Goal: Navigation & Orientation: Find specific page/section

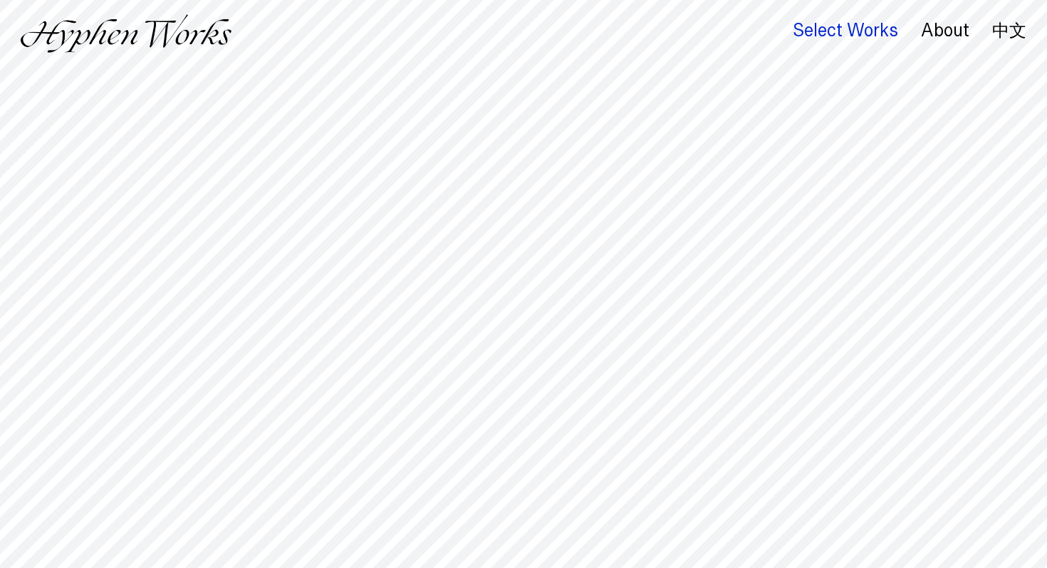
click at [819, 30] on div "Select Works" at bounding box center [845, 31] width 105 height 20
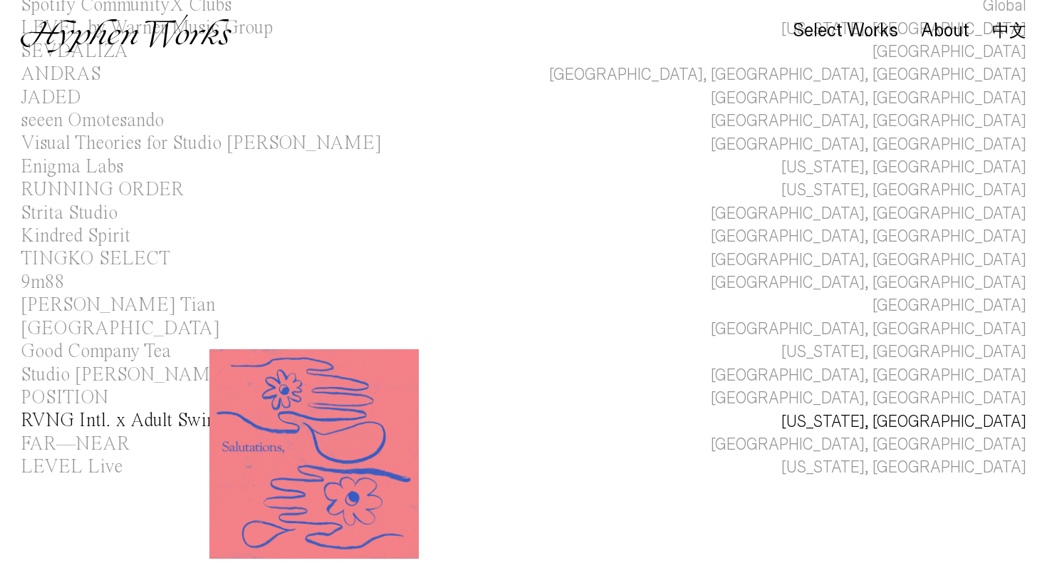
scroll to position [150, 0]
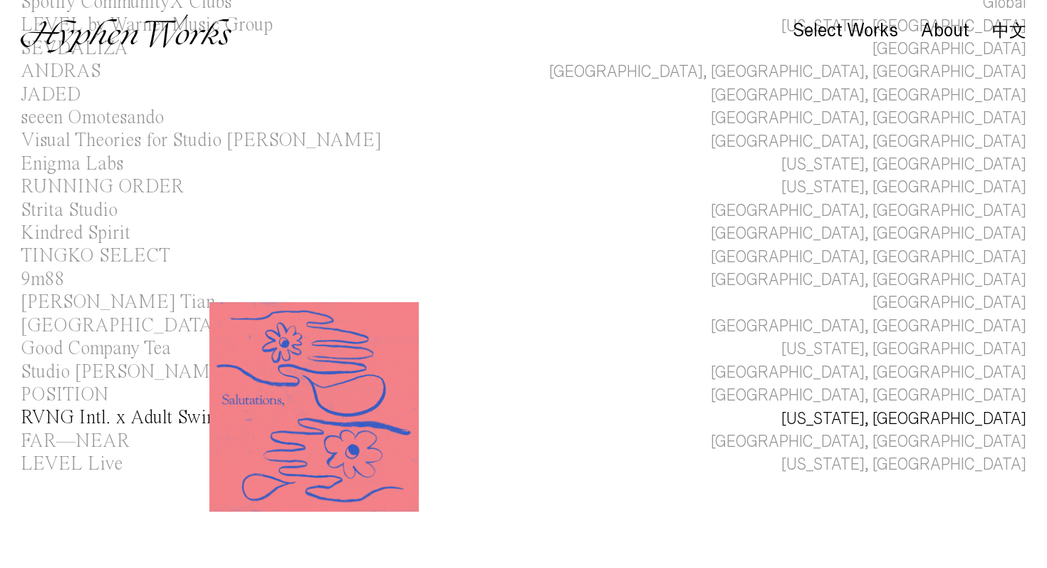
click at [114, 426] on div "RVNG Intl. x Adult Swim" at bounding box center [121, 417] width 200 height 19
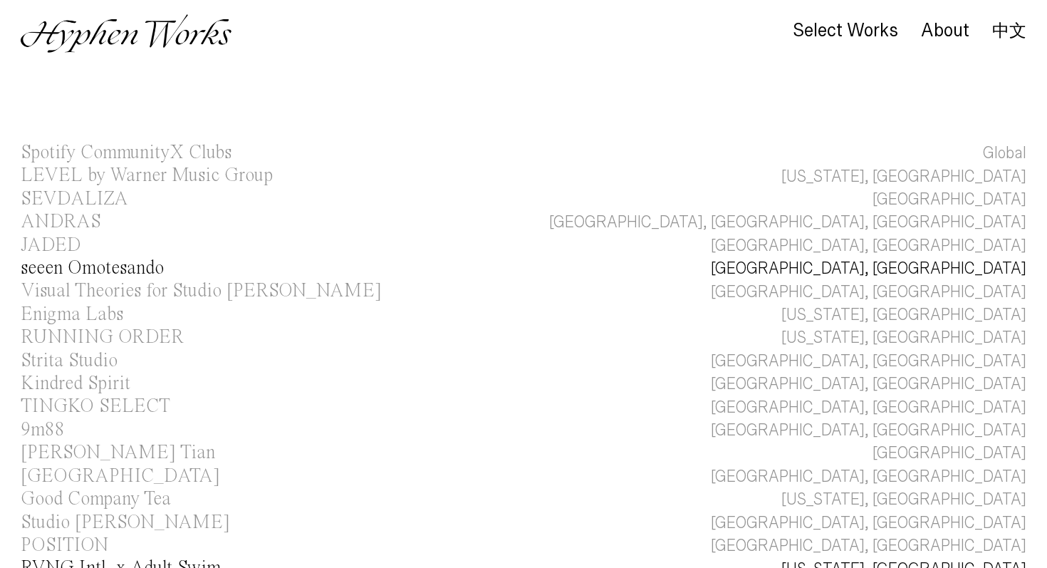
click at [95, 272] on div "seeen Omotesando" at bounding box center [92, 268] width 143 height 19
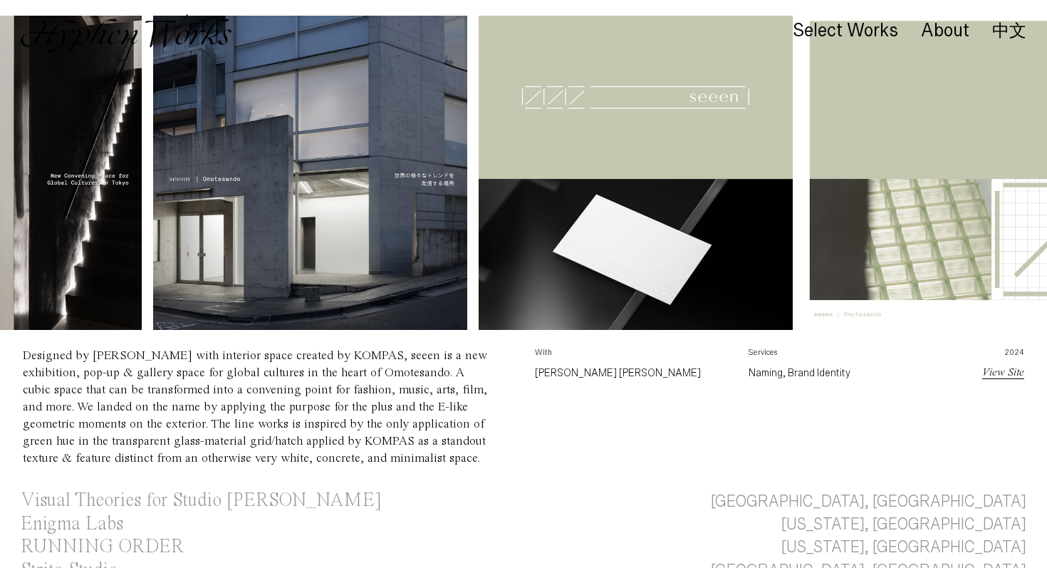
scroll to position [358, 0]
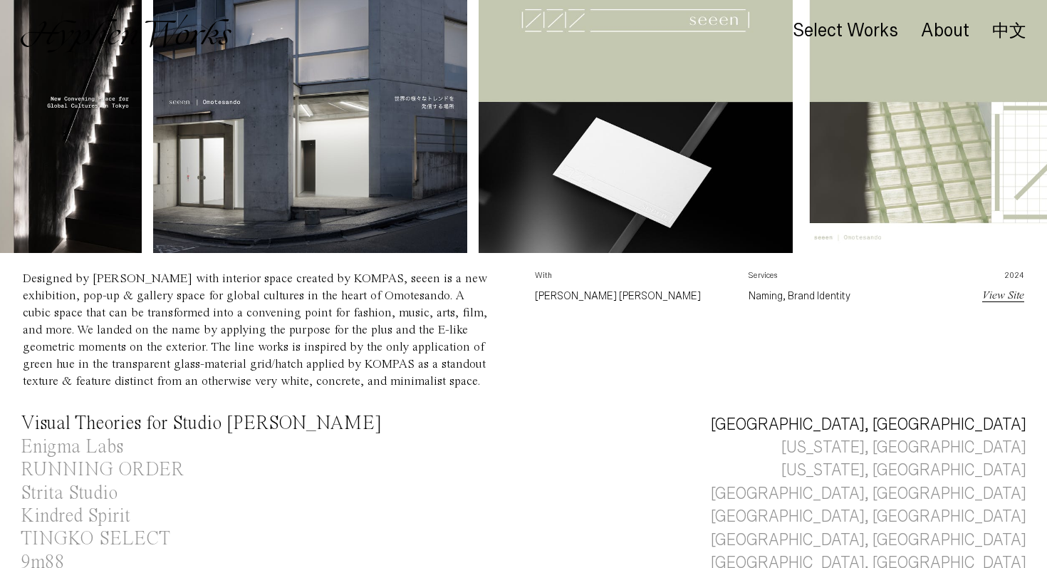
click at [262, 428] on div "Visual Theories for Studio Jialun Xiong" at bounding box center [201, 423] width 361 height 19
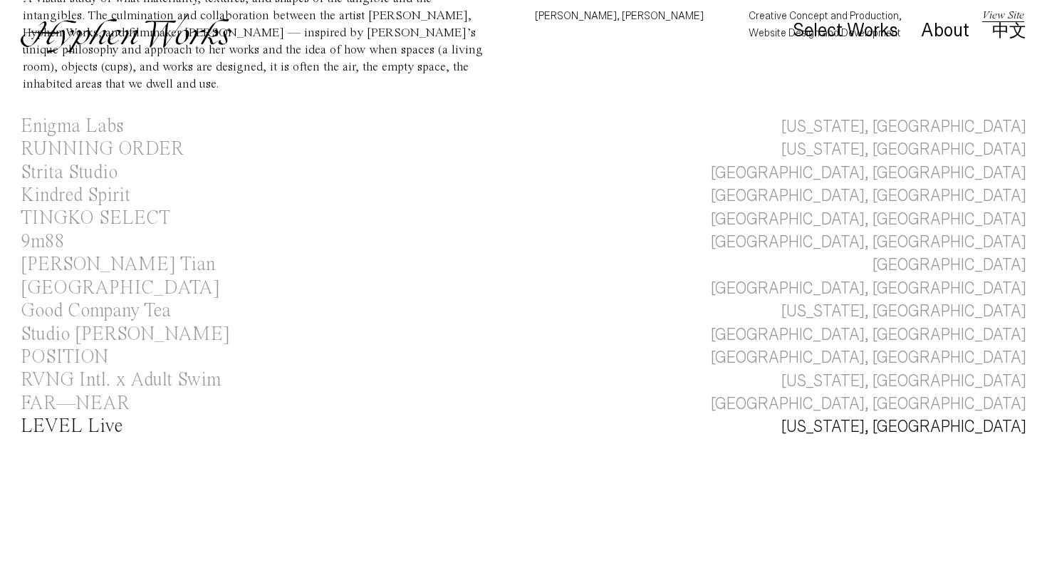
click at [98, 419] on div "LEVEL Live" at bounding box center [72, 426] width 102 height 19
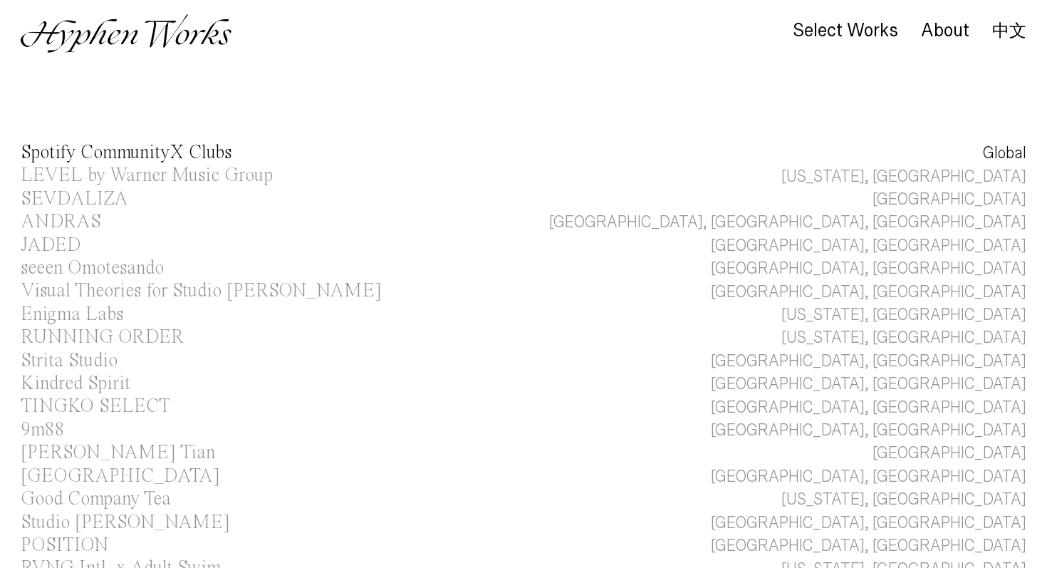
click at [183, 155] on div "Spotify CommunityX Clubs" at bounding box center [126, 152] width 211 height 19
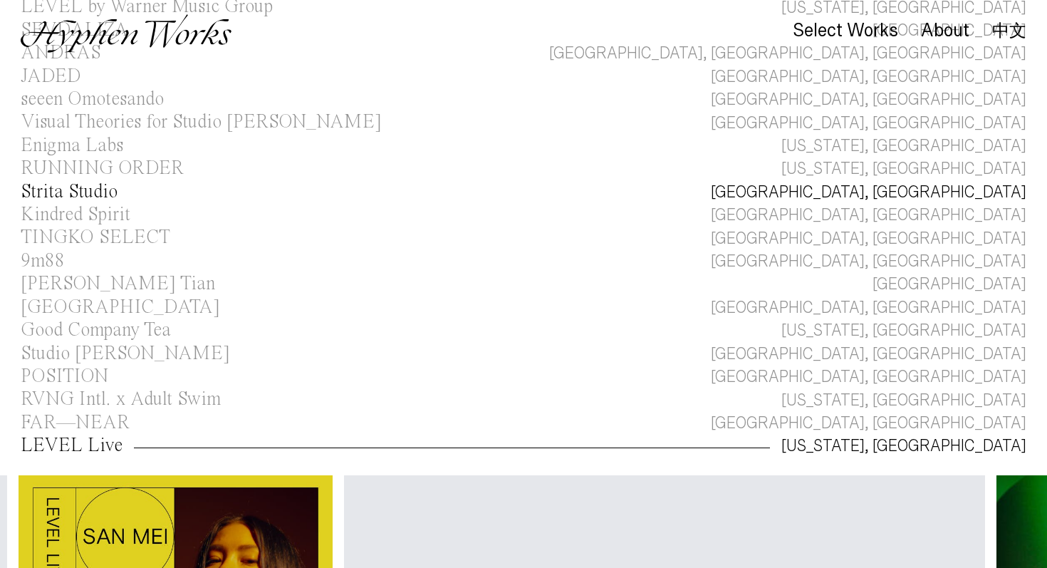
click at [113, 192] on div "Strita Studio" at bounding box center [69, 191] width 97 height 19
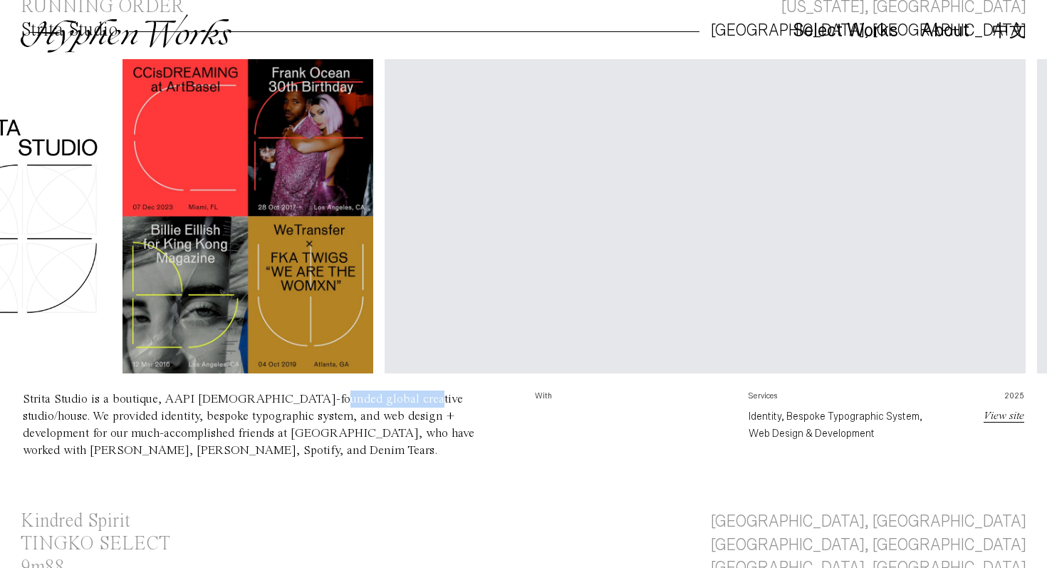
drag, startPoint x: 308, startPoint y: 398, endPoint x: 388, endPoint y: 399, distance: 79.8
click at [388, 400] on div "Strita Studio is a boutique, AAPI female-founded global creative studio/house. …" at bounding box center [249, 424] width 452 height 64
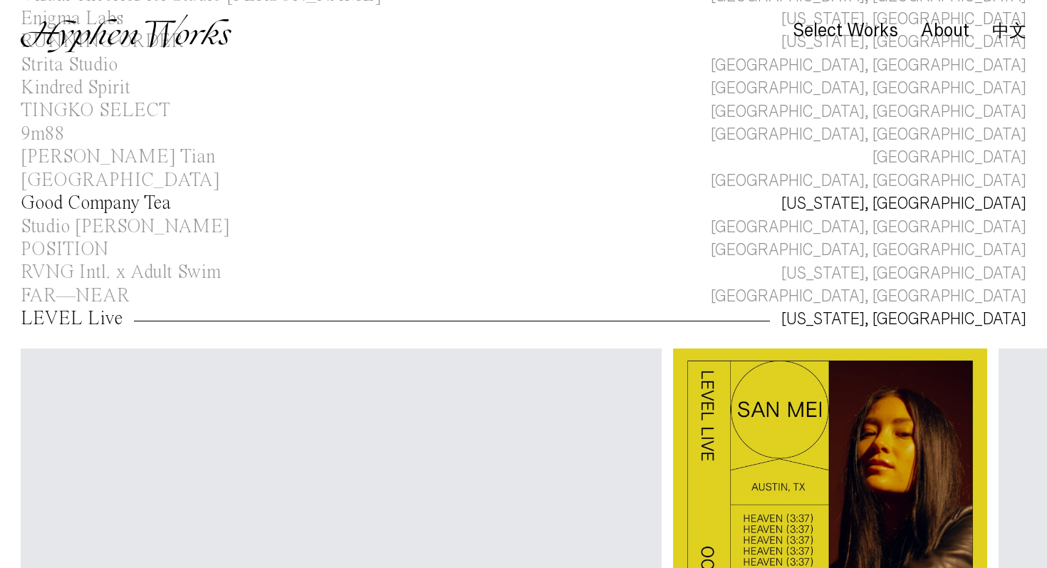
click at [167, 201] on div "Good Company Tea" at bounding box center [96, 203] width 150 height 19
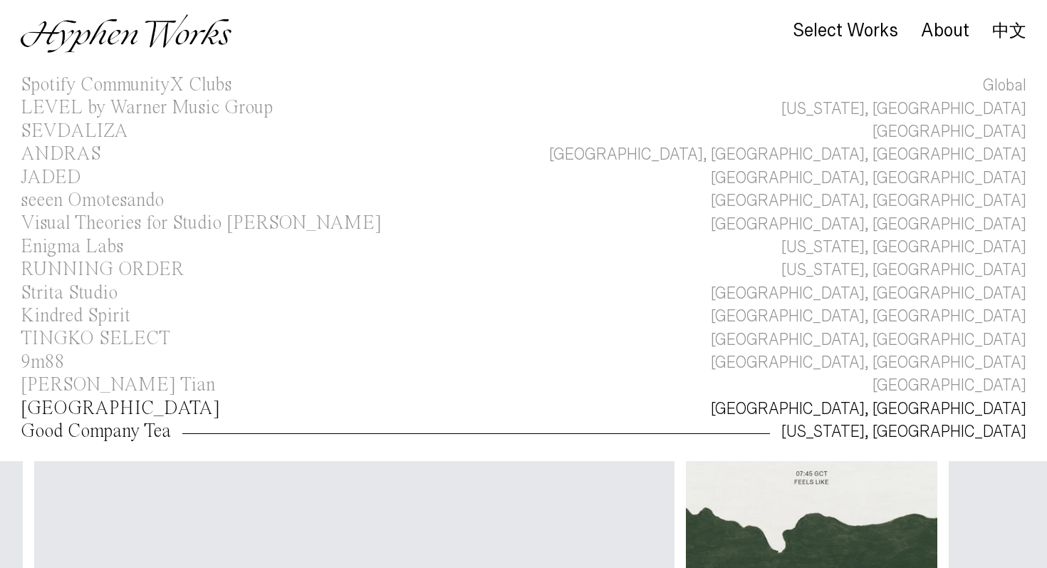
click at [182, 405] on div "Kaohsiung Music Center" at bounding box center [120, 408] width 199 height 19
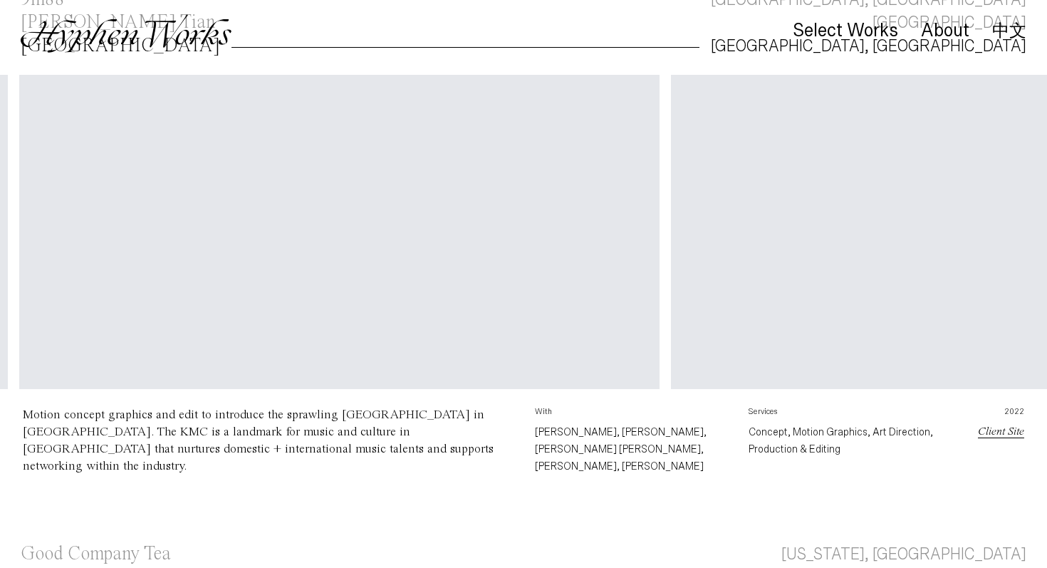
scroll to position [0, 1123]
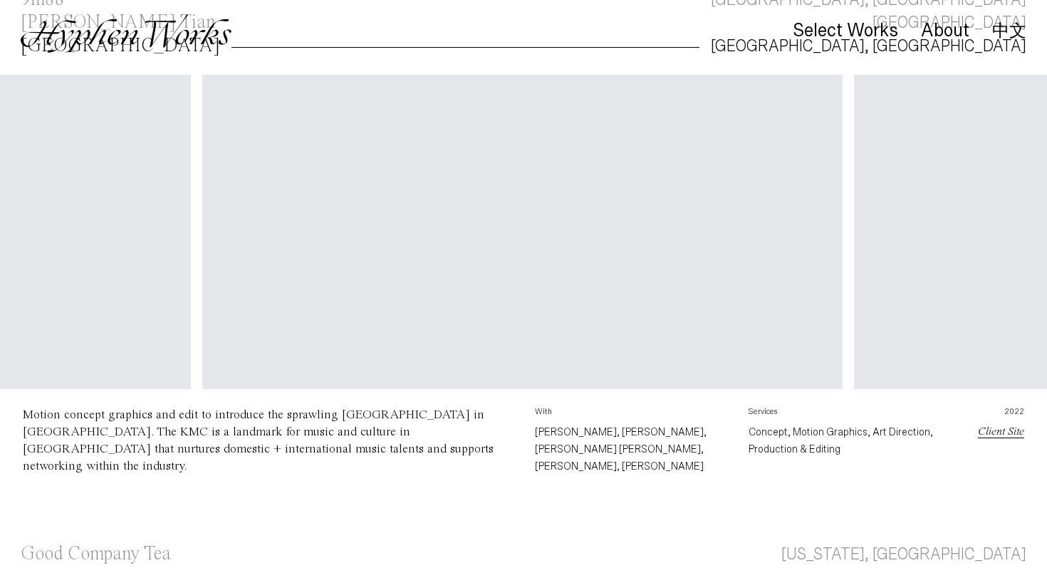
click at [1007, 430] on link "Client Site" at bounding box center [1001, 431] width 46 height 11
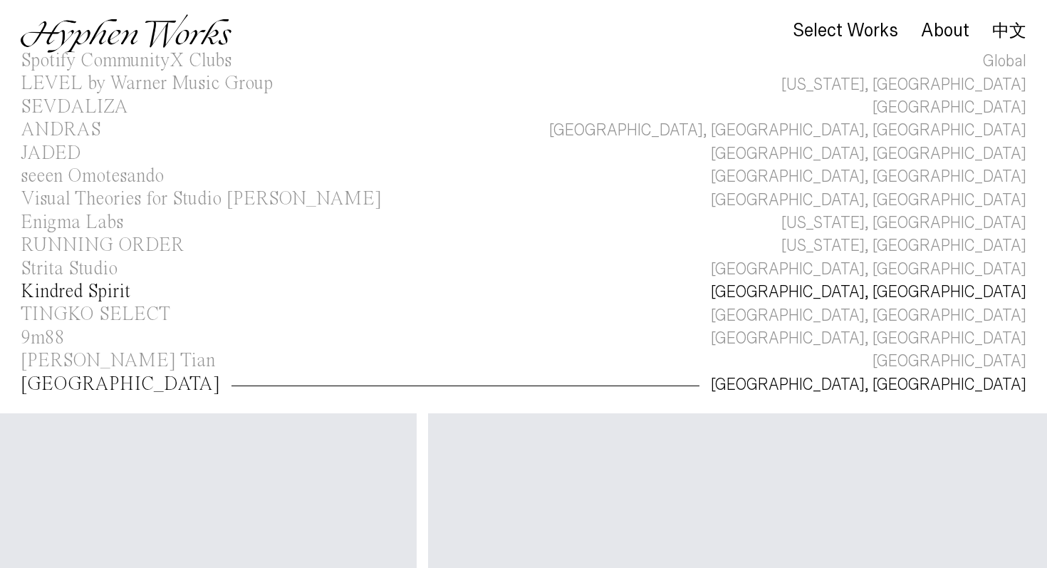
scroll to position [0, 0]
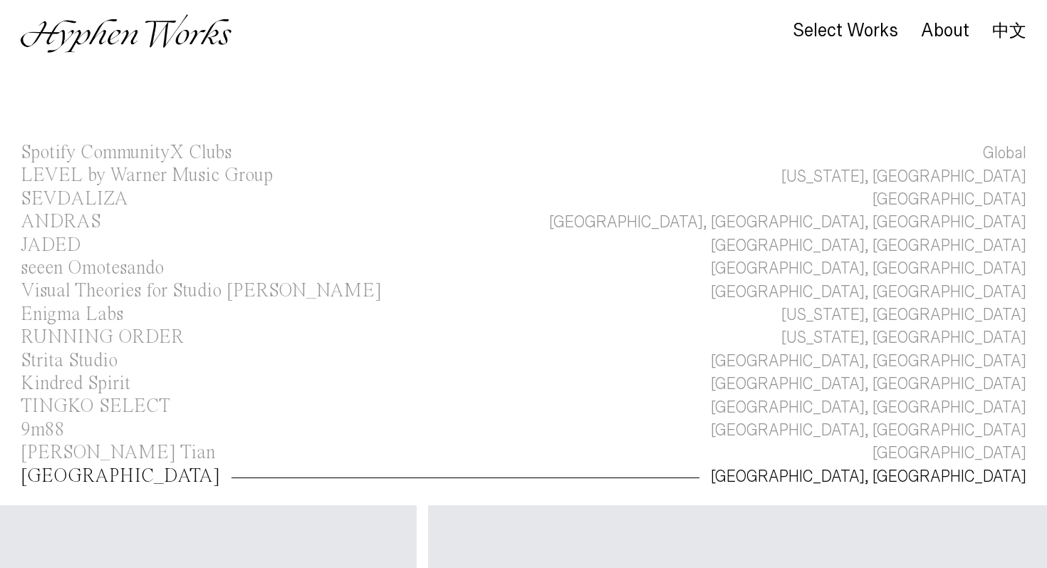
click at [1016, 35] on link "中文" at bounding box center [1009, 31] width 34 height 16
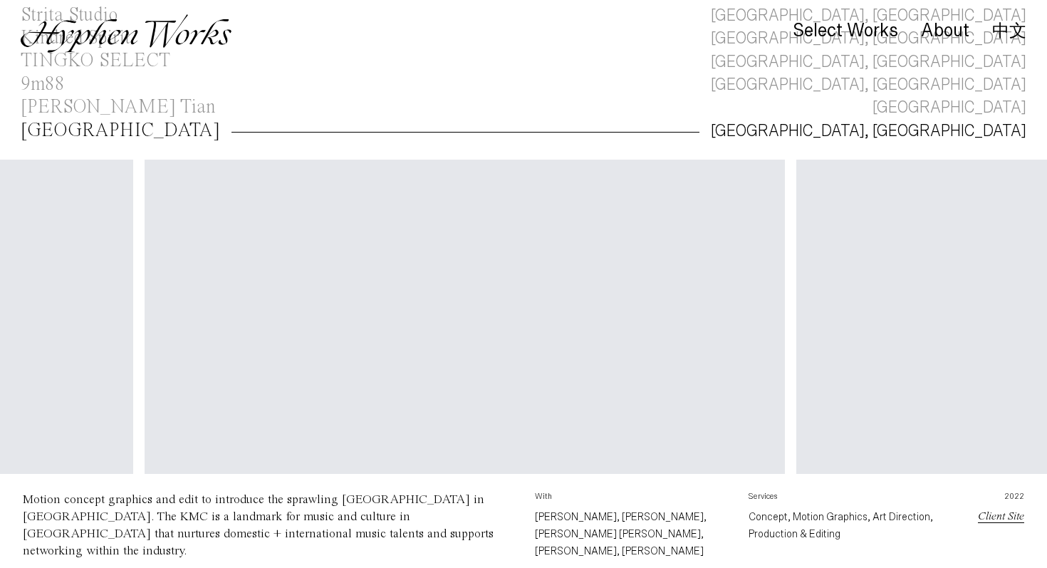
scroll to position [0, 1292]
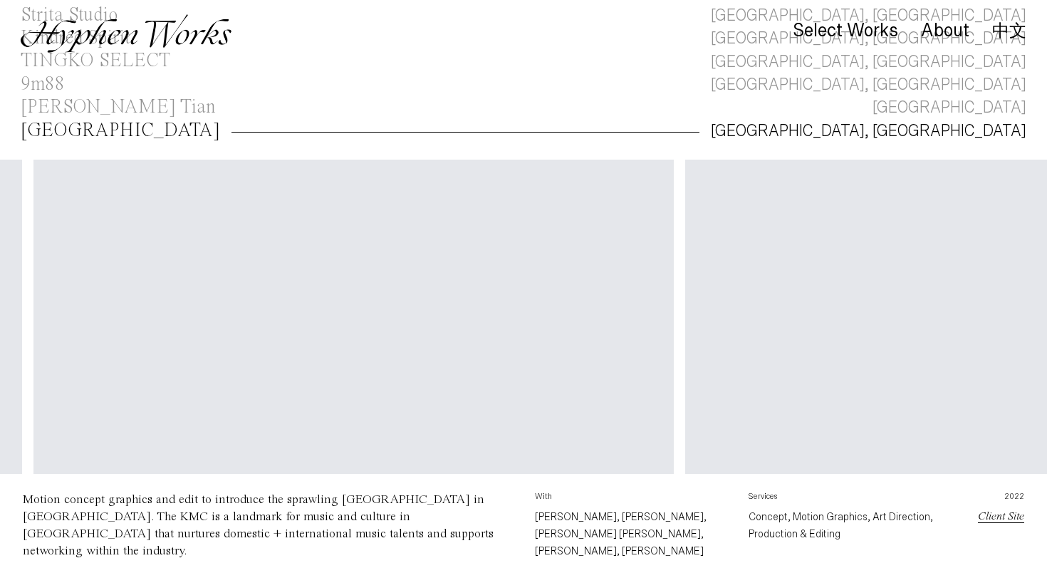
click at [1007, 31] on link "中文" at bounding box center [1009, 31] width 34 height 16
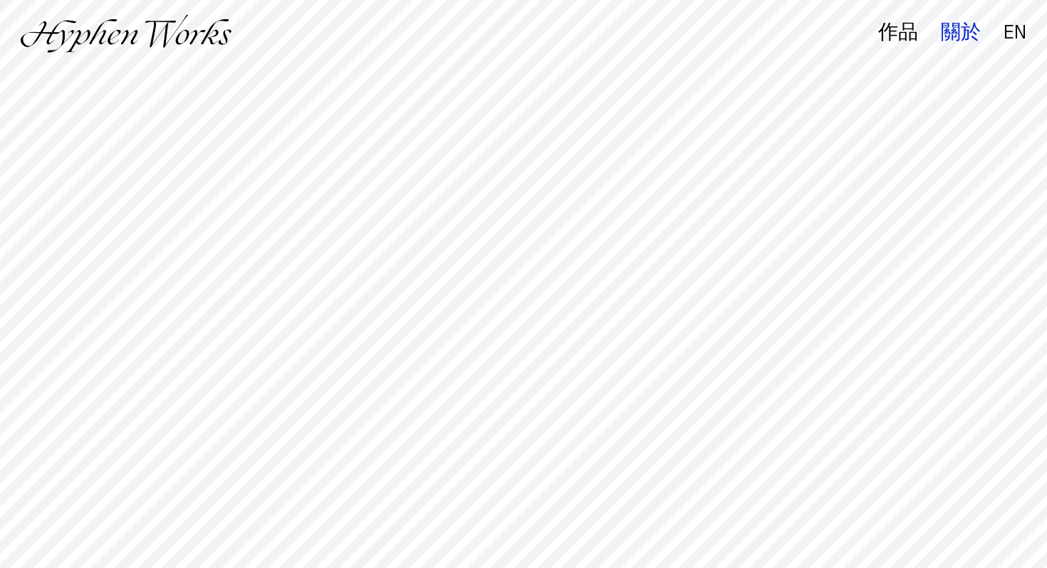
click at [964, 28] on div "關於" at bounding box center [961, 33] width 40 height 20
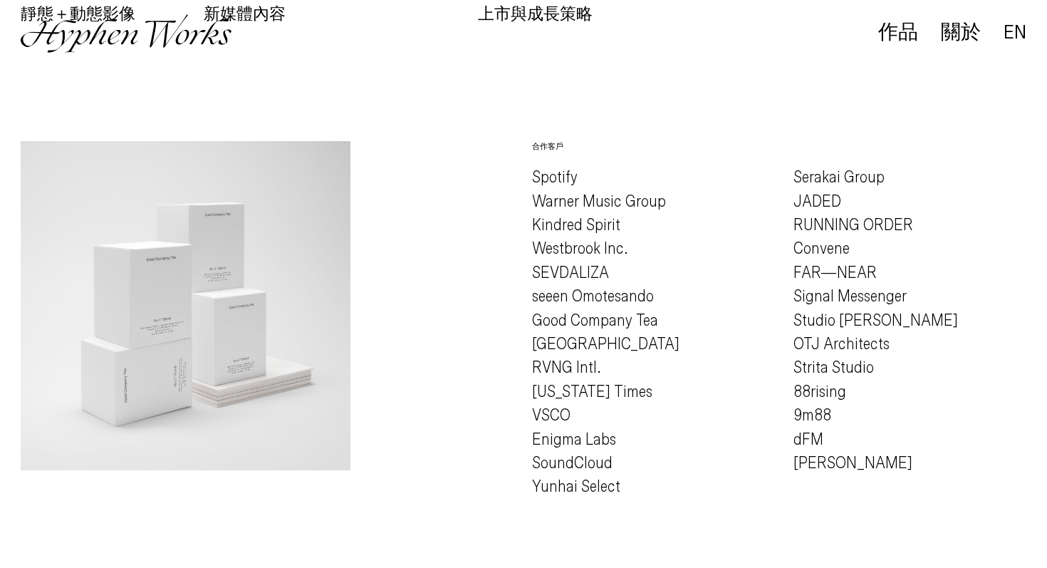
scroll to position [1064, 0]
click at [853, 336] on p "Serakai Group JADED RUNNING ORDER Convene FAR—NEAR Signal Messenger Studio Jial…" at bounding box center [910, 321] width 233 height 309
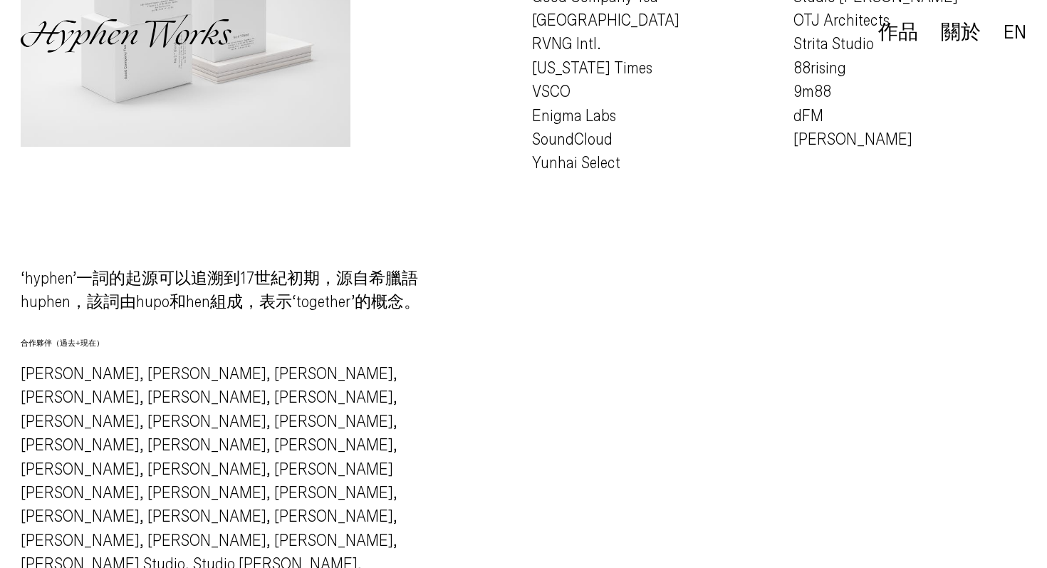
scroll to position [1390, 0]
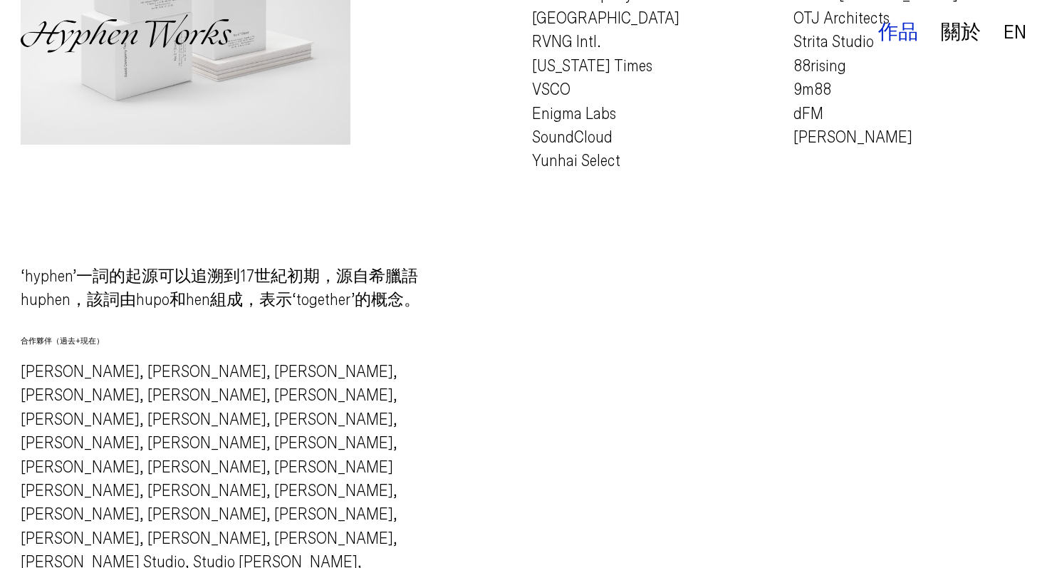
click at [899, 38] on div "作品" at bounding box center [898, 33] width 40 height 20
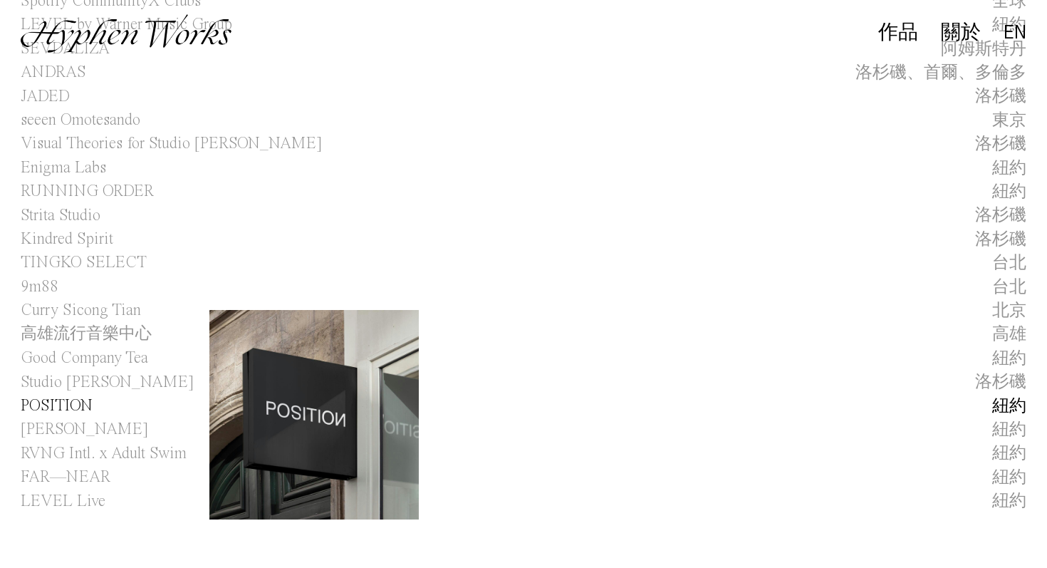
scroll to position [169, 0]
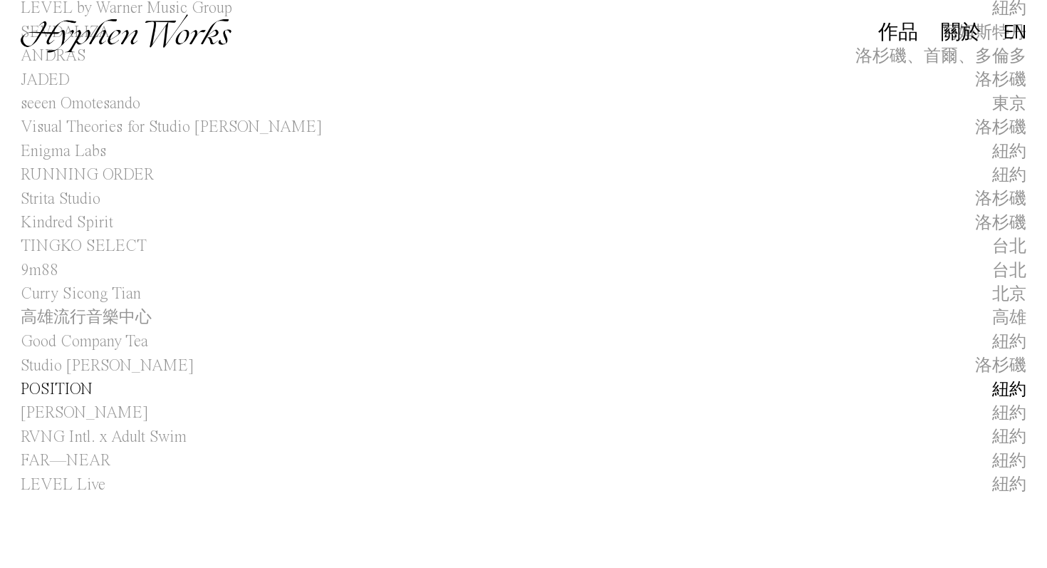
click at [90, 397] on span "POSITION" at bounding box center [57, 390] width 72 height 24
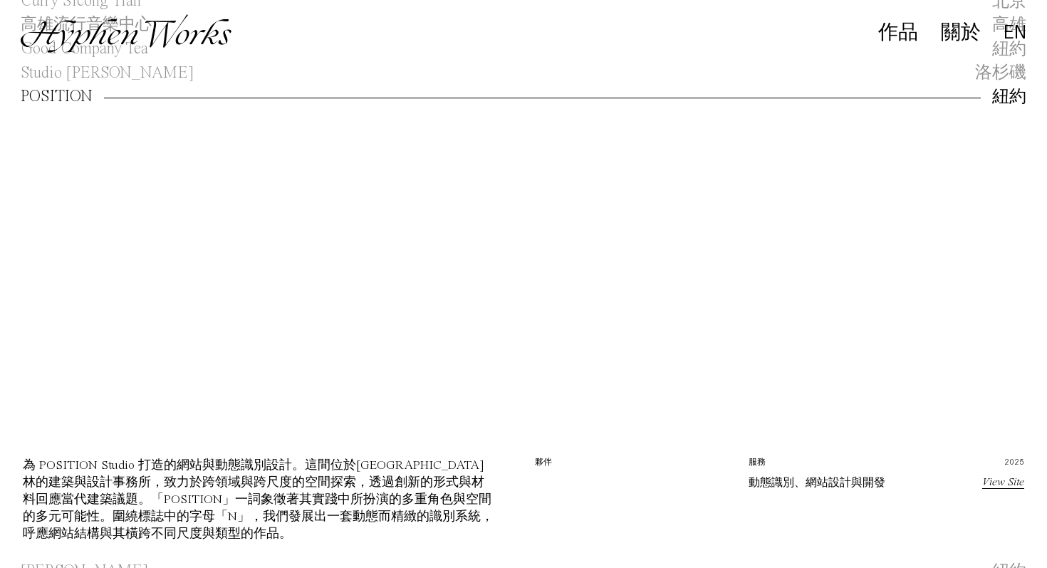
scroll to position [539, 0]
